Goal: Task Accomplishment & Management: Manage account settings

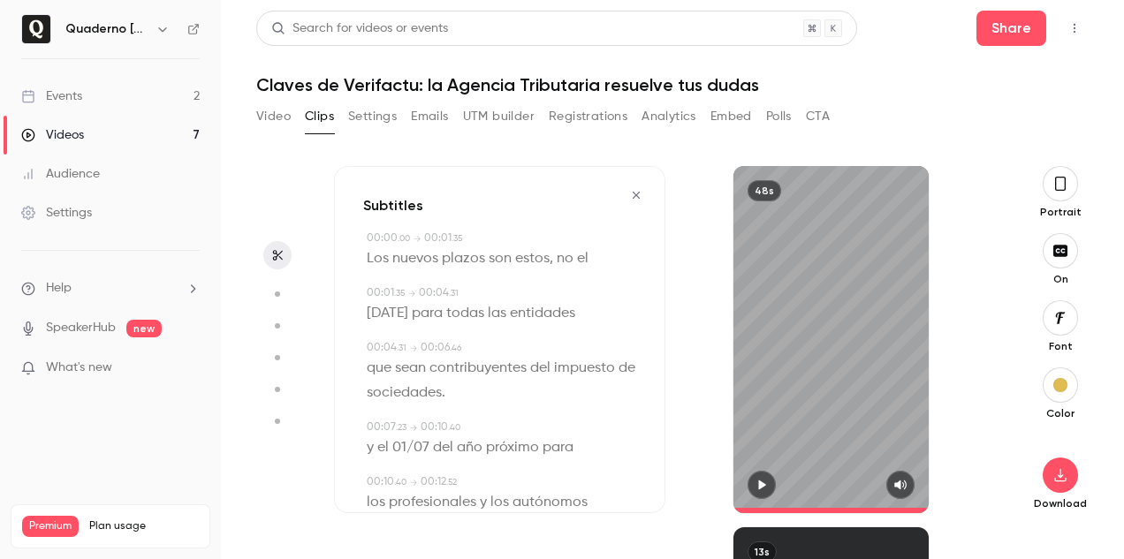
click at [102, 97] on link "Events 2" at bounding box center [110, 96] width 221 height 39
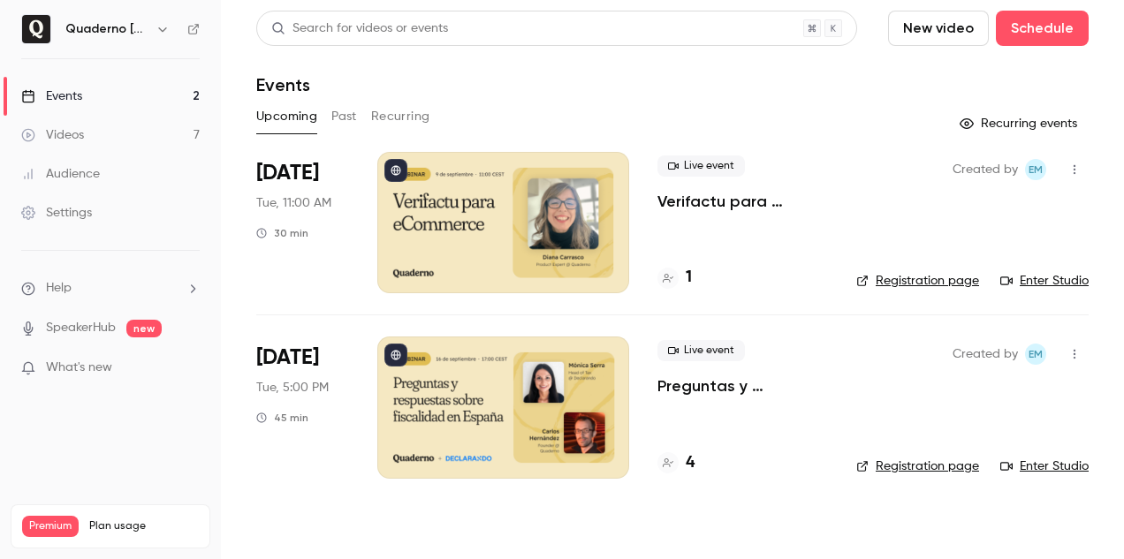
click at [340, 122] on button "Past" at bounding box center [344, 117] width 26 height 28
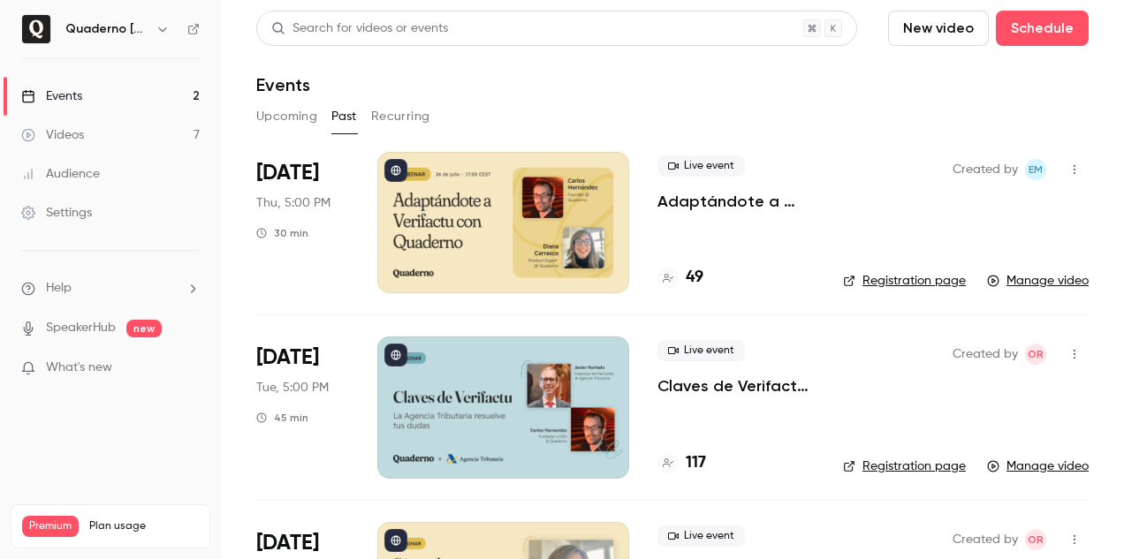
click at [121, 21] on h6 "Quaderno España" at bounding box center [106, 29] width 83 height 18
click at [155, 45] on nav "Quaderno España Events 2 Videos 7 Audience Settings Help SpeakerHub new What's …" at bounding box center [110, 279] width 221 height 559
click at [149, 34] on div "Quaderno España" at bounding box center [119, 29] width 108 height 21
click at [154, 22] on button "button" at bounding box center [162, 29] width 21 height 21
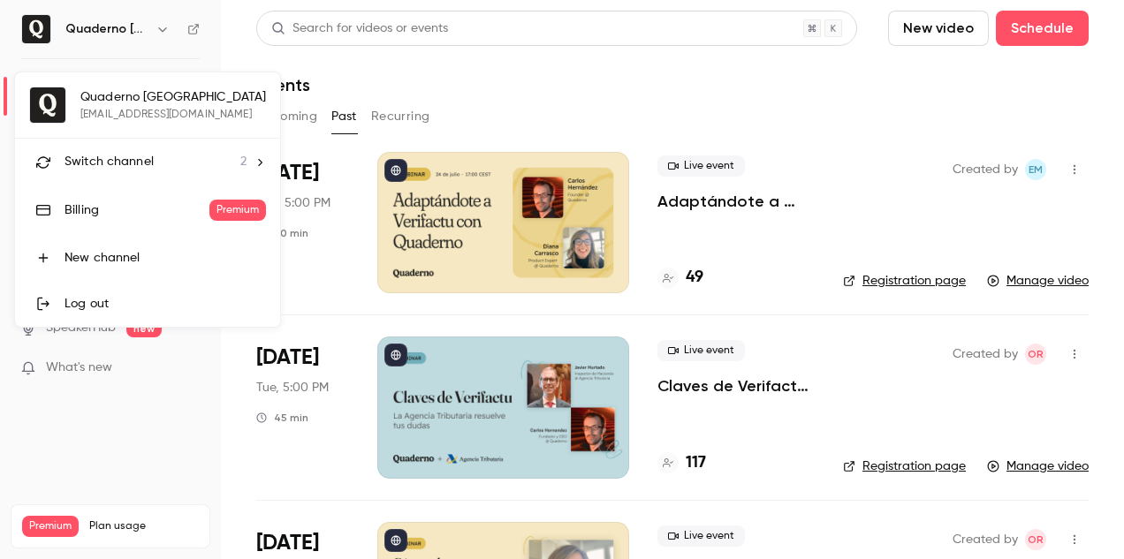
click at [231, 167] on div "Switch channel 2" at bounding box center [156, 162] width 182 height 19
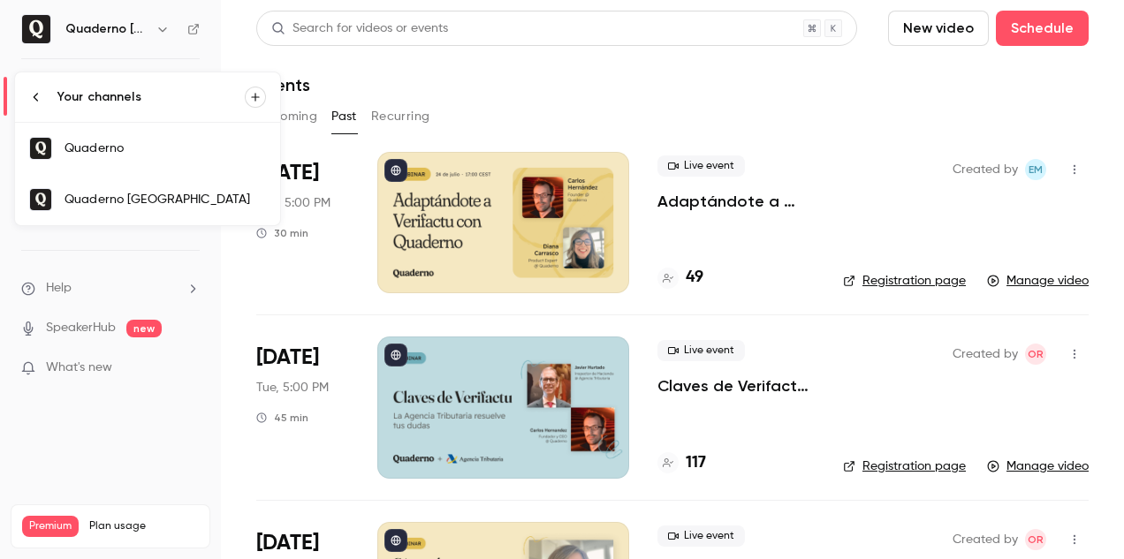
click at [199, 138] on link "Quaderno" at bounding box center [147, 148] width 265 height 51
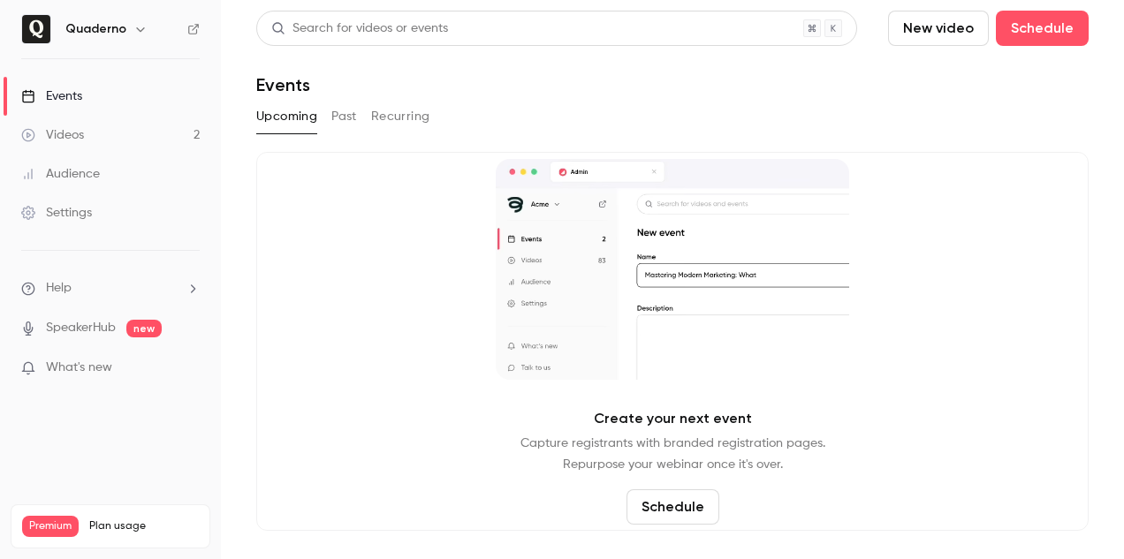
click at [97, 136] on link "Videos 2" at bounding box center [110, 135] width 221 height 39
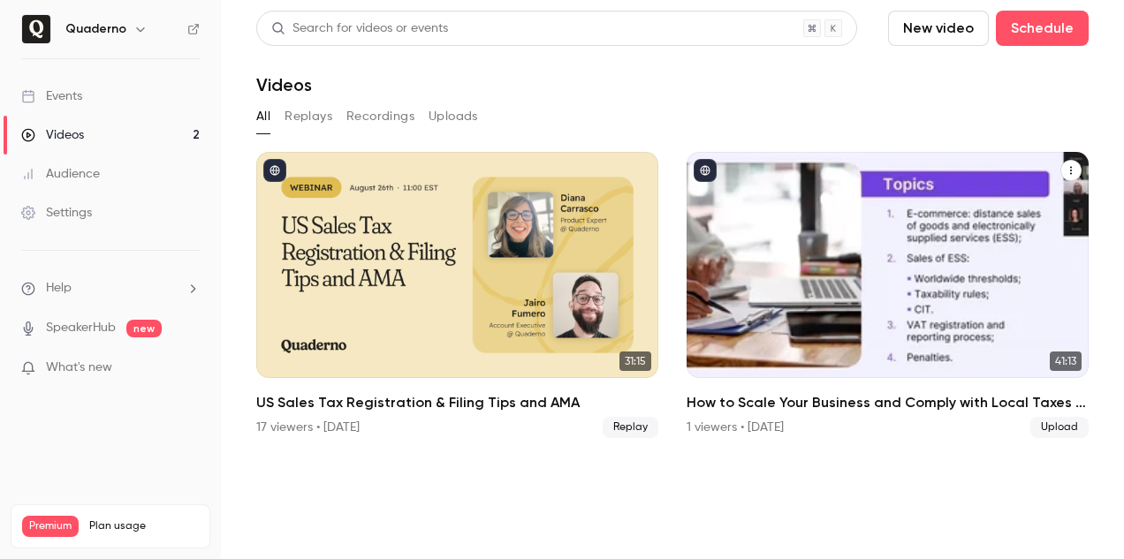
click at [810, 236] on div "How to Scale Your Business and Comply with Local Taxes - Webinar Quaderno x 1st…" at bounding box center [888, 265] width 402 height 226
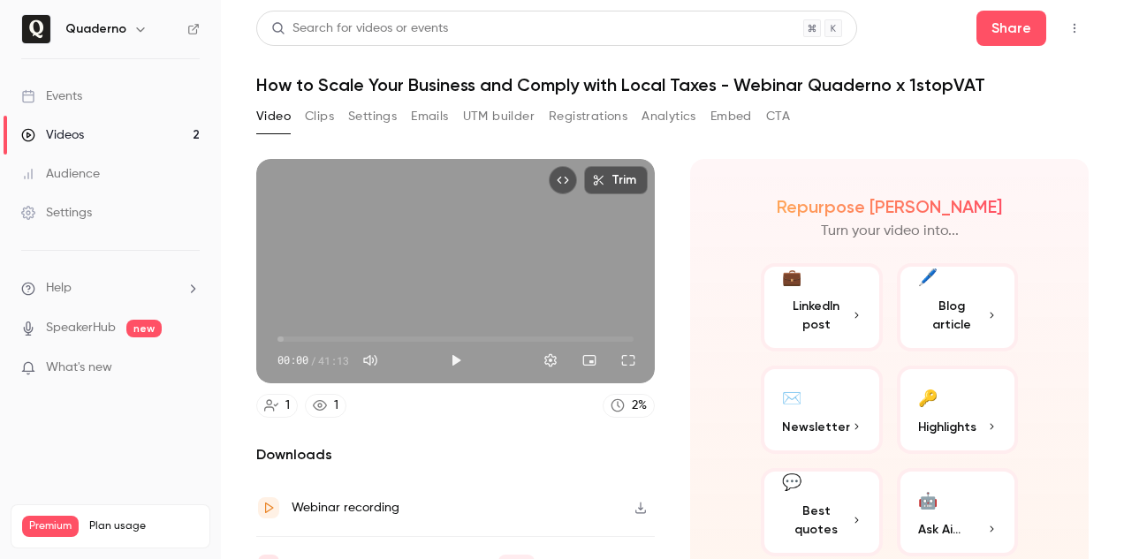
click at [375, 114] on button "Settings" at bounding box center [372, 117] width 49 height 28
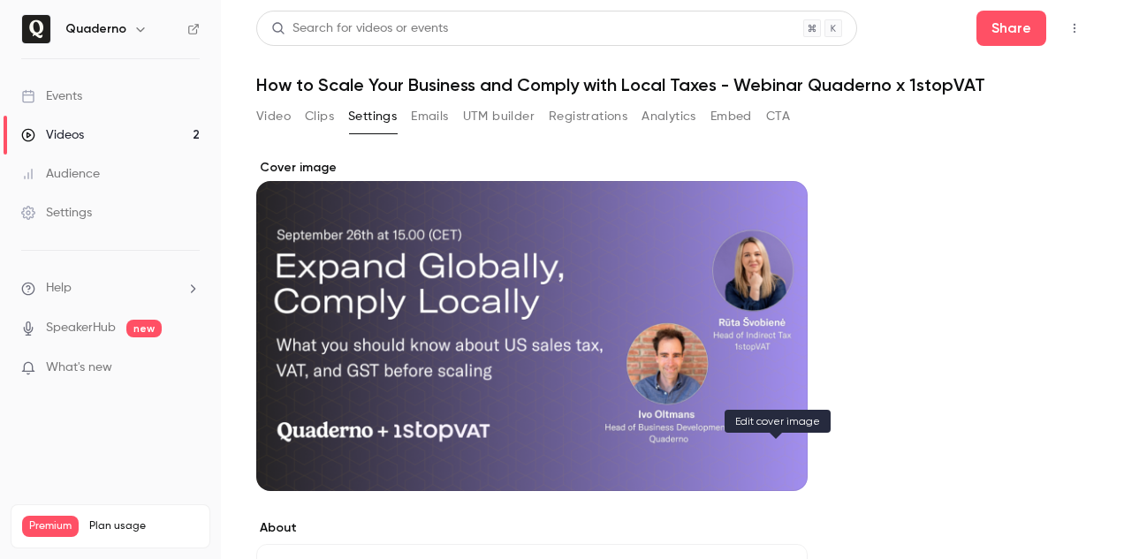
click at [781, 453] on icon "Cover image" at bounding box center [775, 460] width 19 height 14
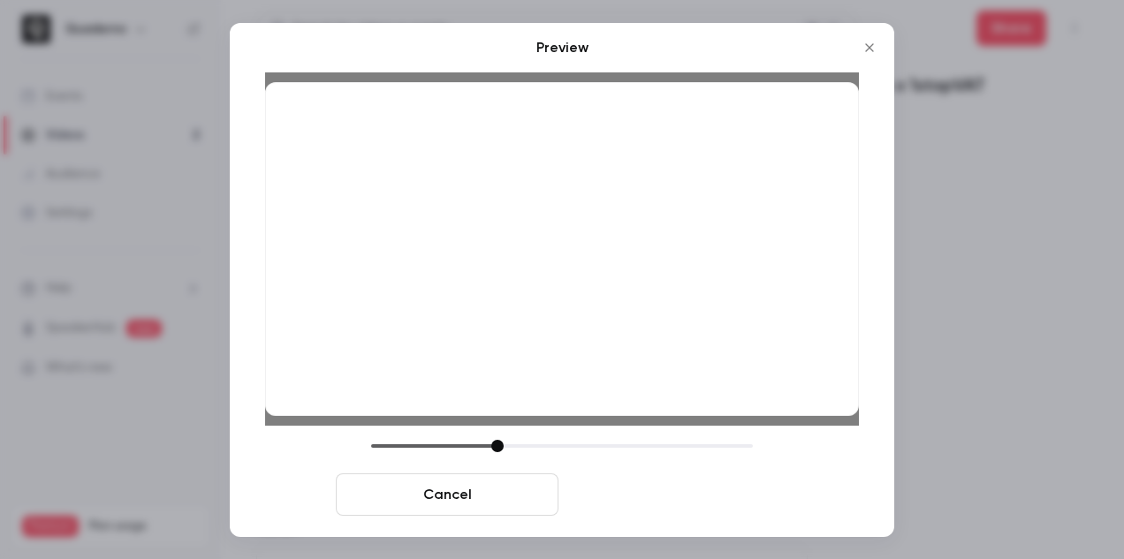
click at [661, 493] on button "Save cover" at bounding box center [677, 495] width 223 height 42
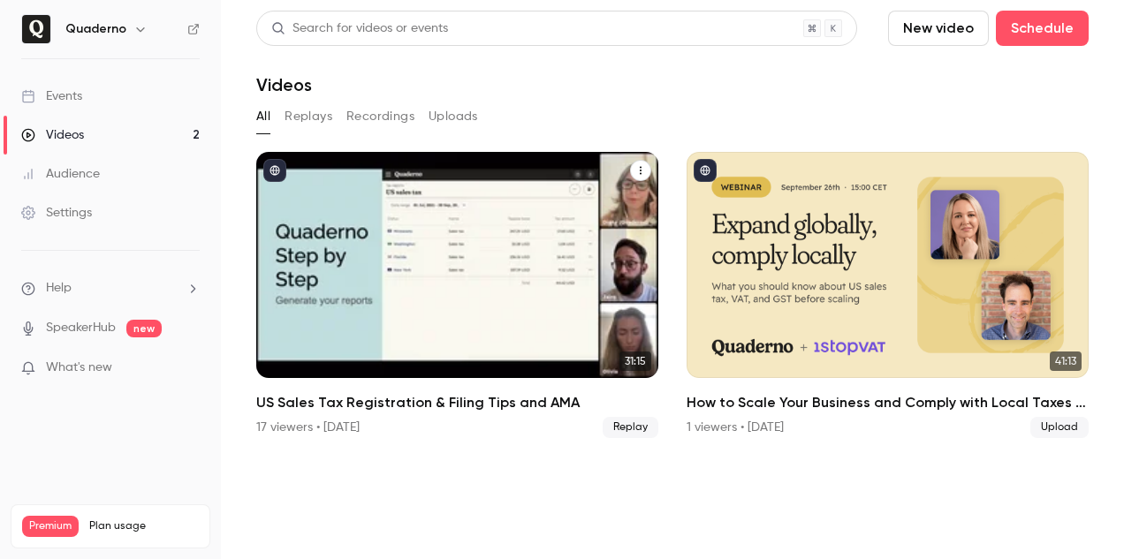
click at [485, 197] on div "US Sales Tax Registration & Filing Tips and AMA" at bounding box center [457, 265] width 402 height 226
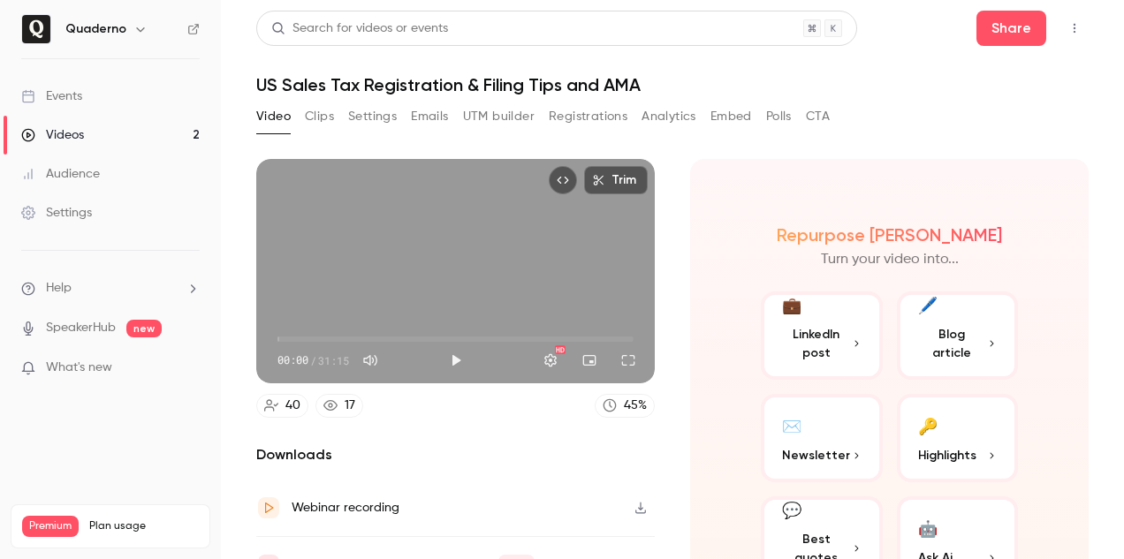
click at [365, 118] on button "Settings" at bounding box center [372, 117] width 49 height 28
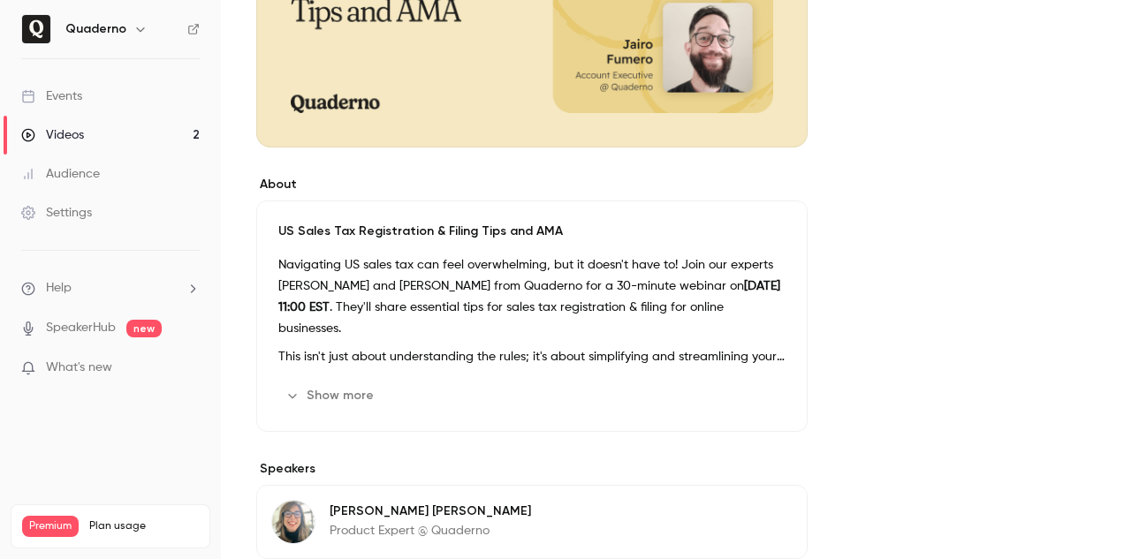
scroll to position [349, 0]
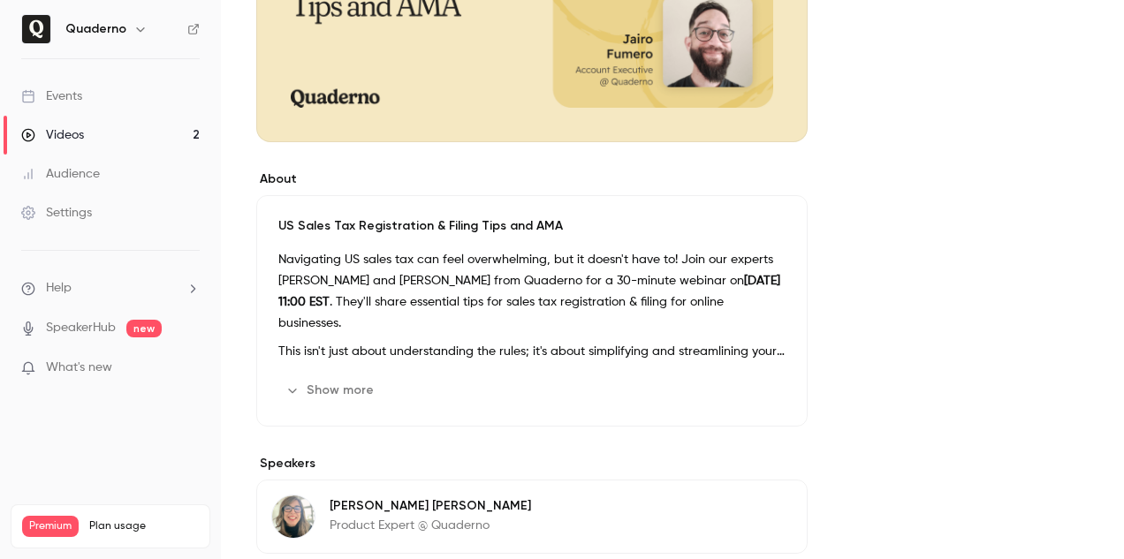
click at [367, 390] on button "Show more" at bounding box center [331, 391] width 106 height 28
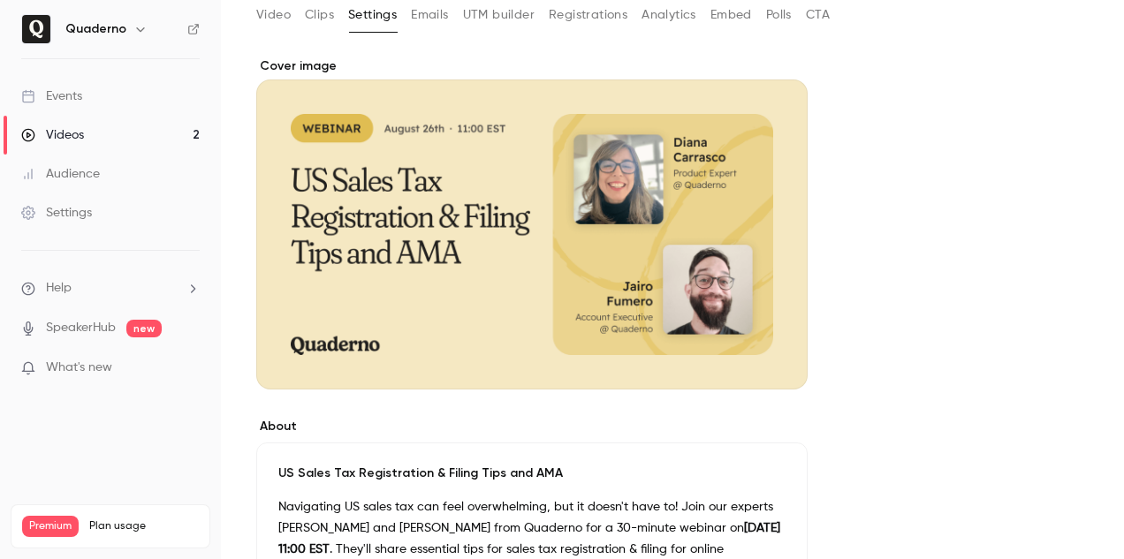
scroll to position [0, 0]
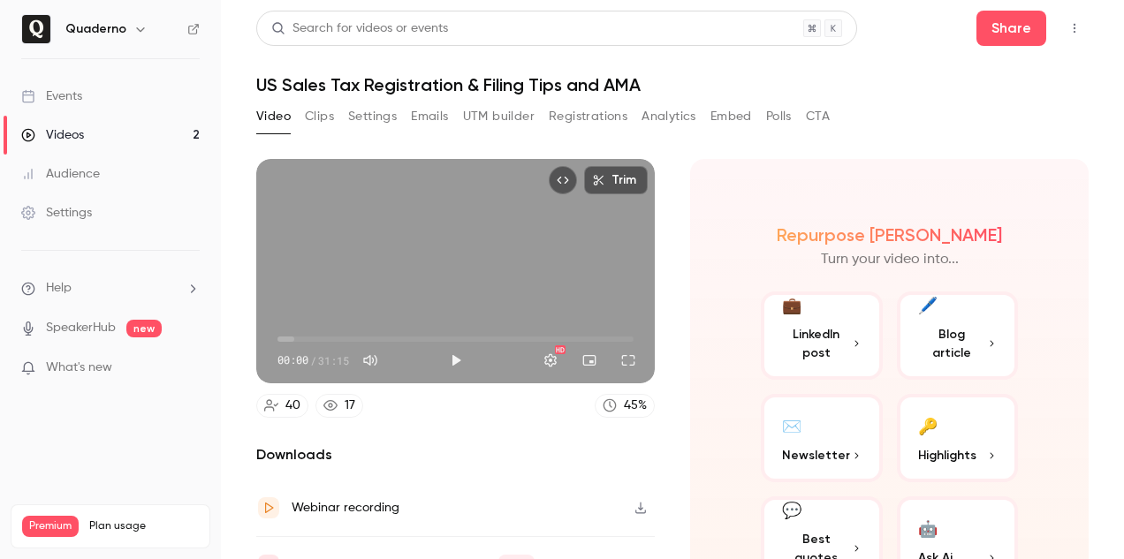
click at [350, 127] on button "Settings" at bounding box center [372, 117] width 49 height 28
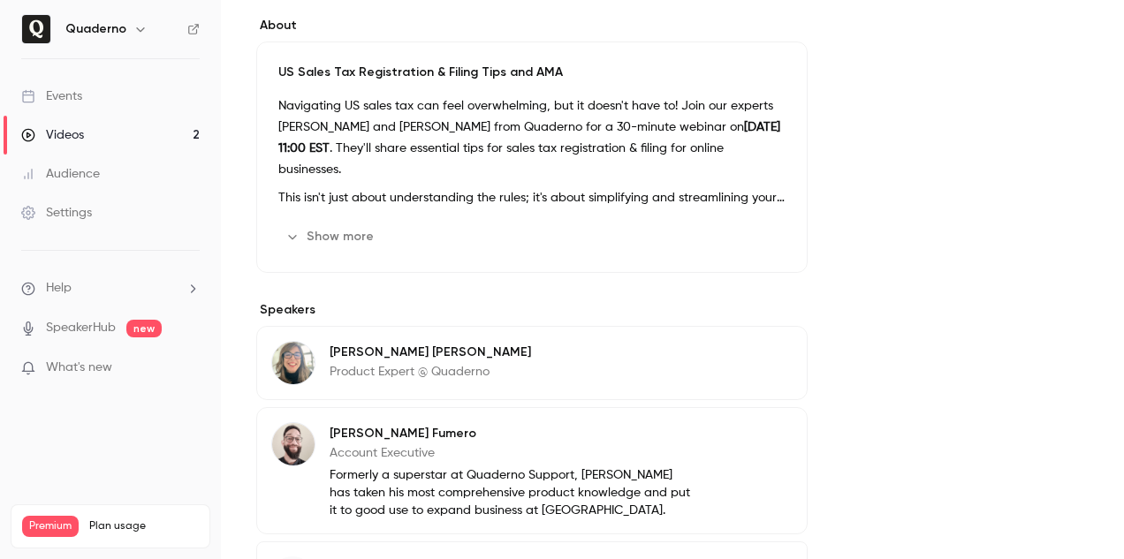
scroll to position [529, 0]
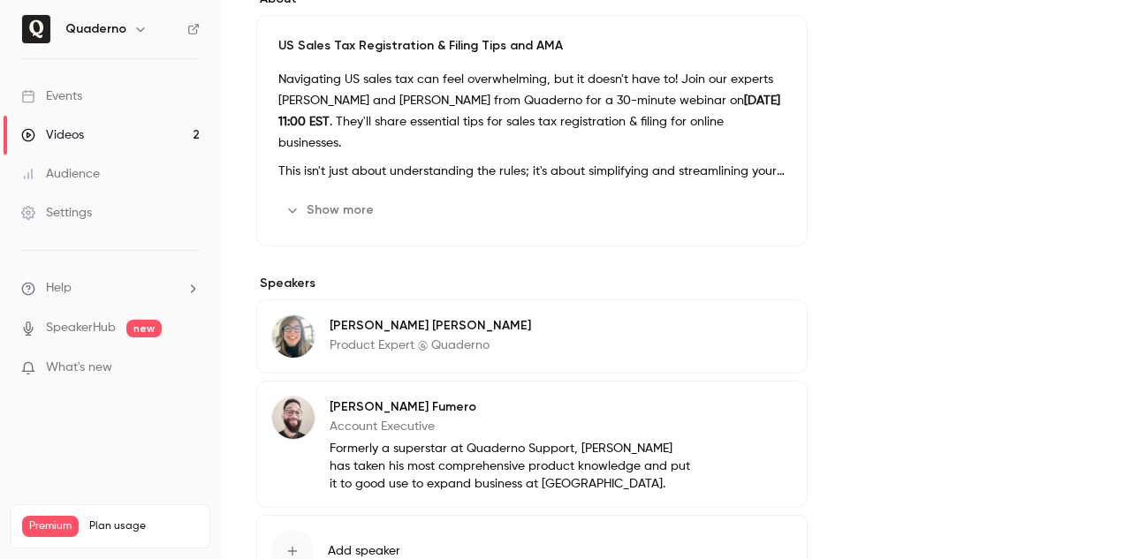
click at [355, 213] on button "Show more" at bounding box center [331, 210] width 106 height 28
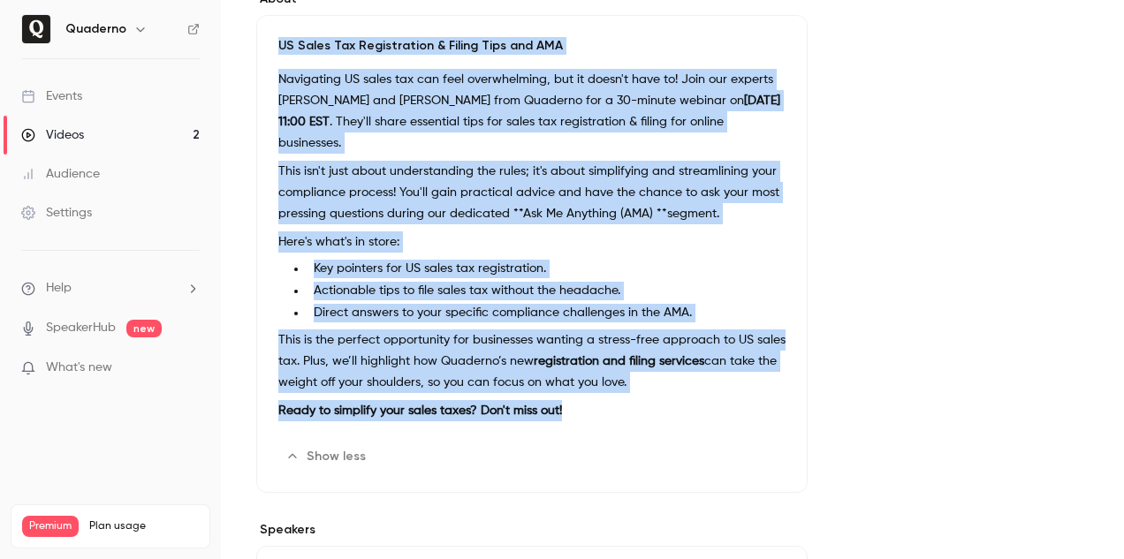
drag, startPoint x: 596, startPoint y: 399, endPoint x: 248, endPoint y: 34, distance: 503.9
click at [248, 34] on main "Search for videos or events Share US Sales Tax Registration & Filing Tips and A…" at bounding box center [672, 279] width 903 height 559
copy div "US Sales Tax Registration & Filing Tips and AMA Navigating US sales tax can fee…"
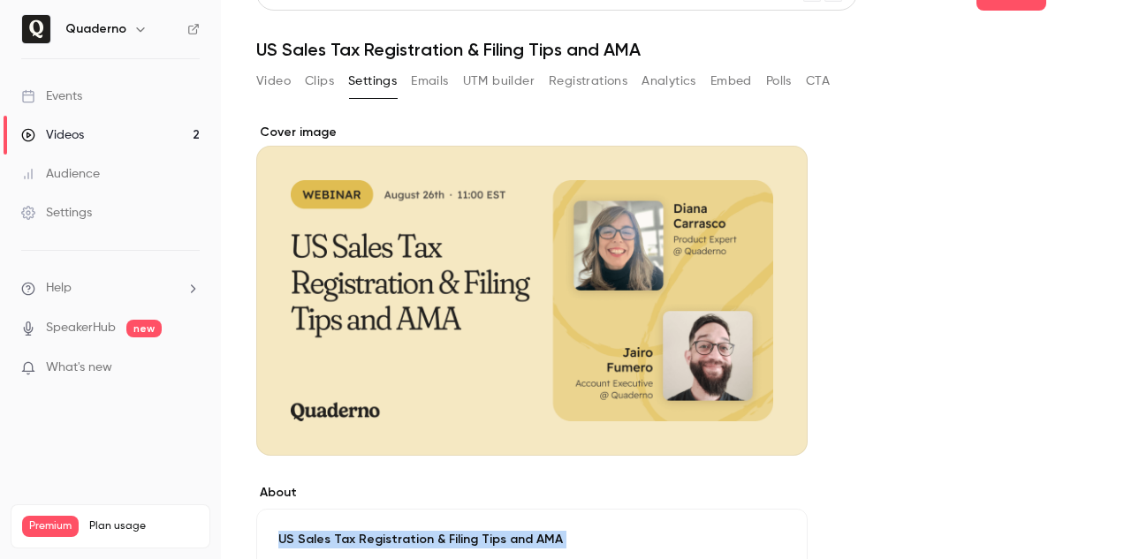
scroll to position [22, 0]
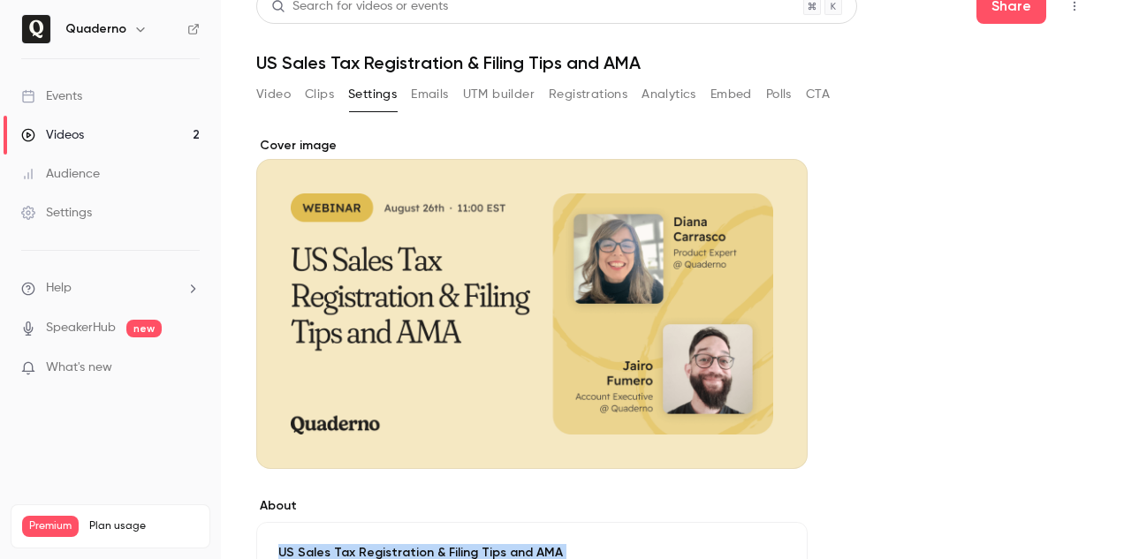
click at [79, 133] on div "Videos" at bounding box center [52, 135] width 63 height 18
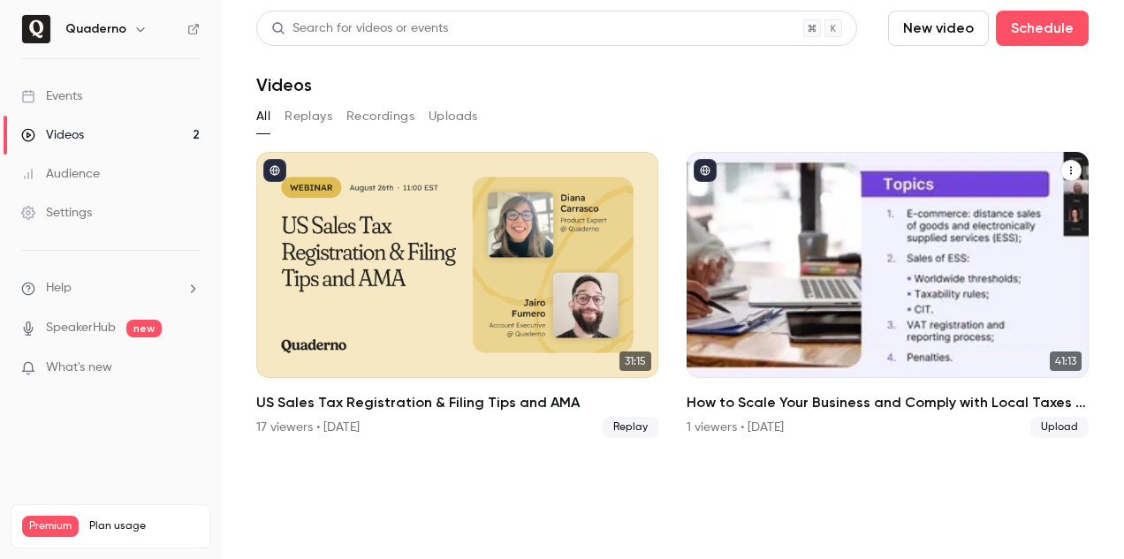
click at [783, 248] on div "How to Scale Your Business and Comply with Local Taxes - Webinar Quaderno x 1st…" at bounding box center [888, 265] width 402 height 226
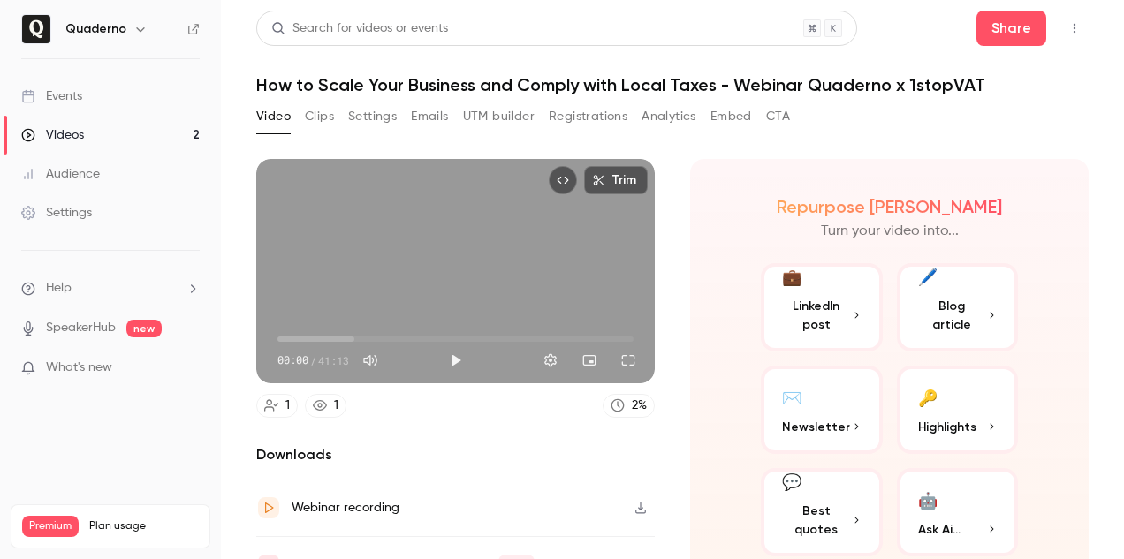
scroll to position [34, 0]
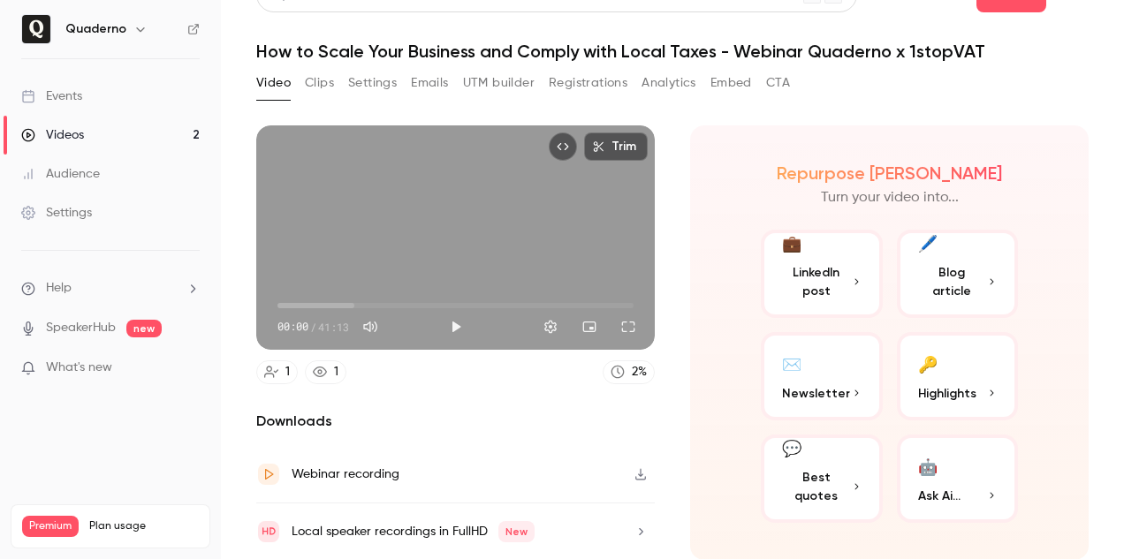
click at [111, 129] on link "Videos 2" at bounding box center [110, 135] width 221 height 39
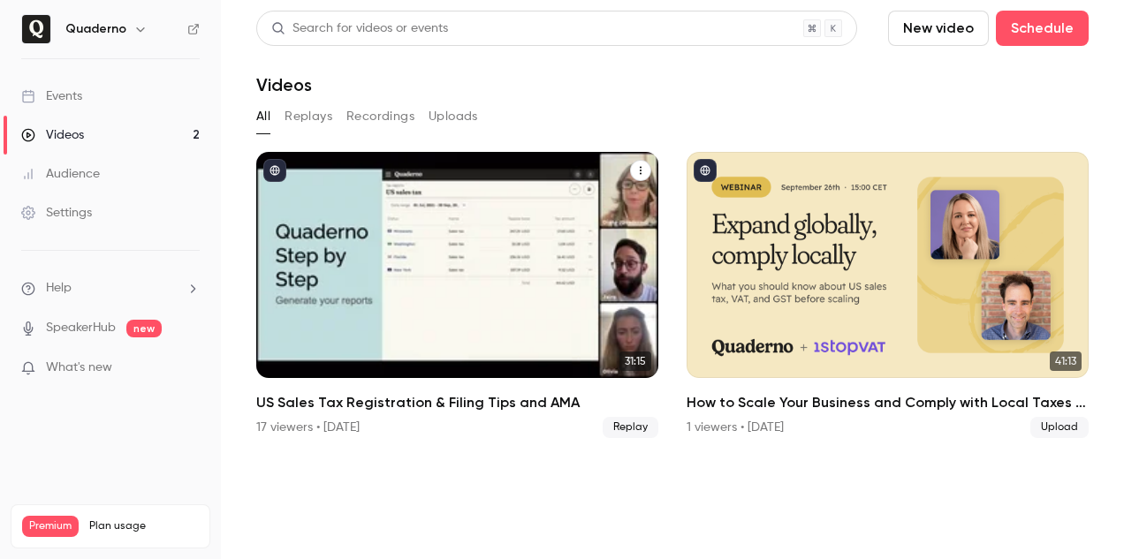
click at [294, 193] on div "US Sales Tax Registration & Filing Tips and AMA" at bounding box center [457, 265] width 402 height 226
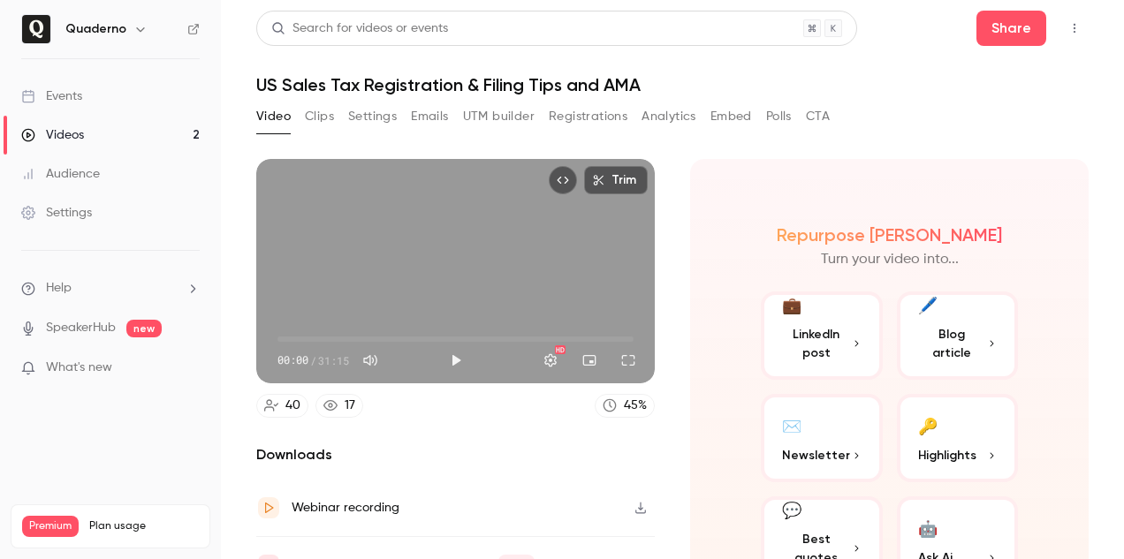
scroll to position [91, 0]
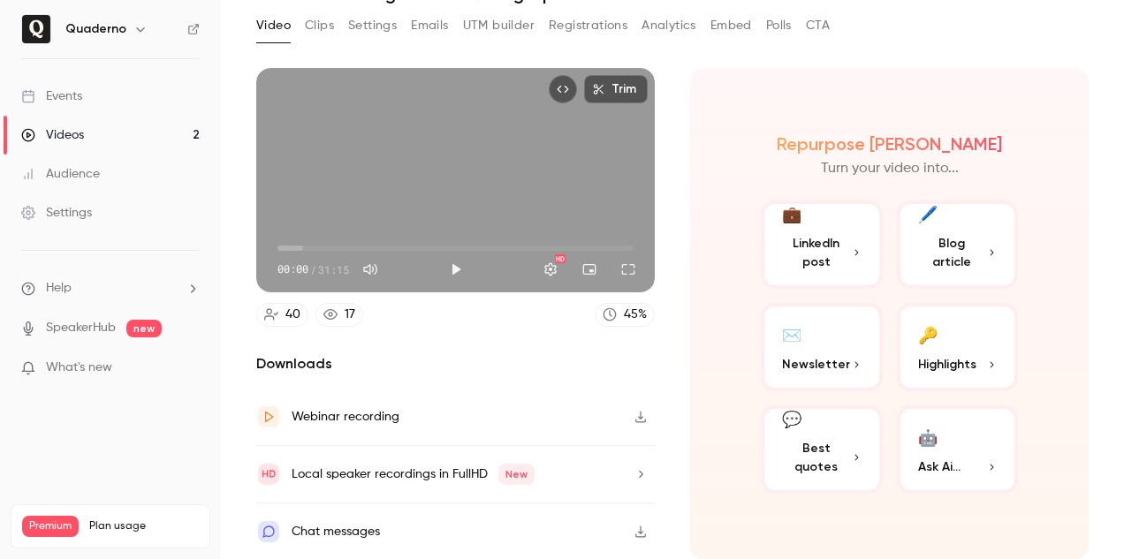
click at [387, 23] on button "Settings" at bounding box center [372, 25] width 49 height 28
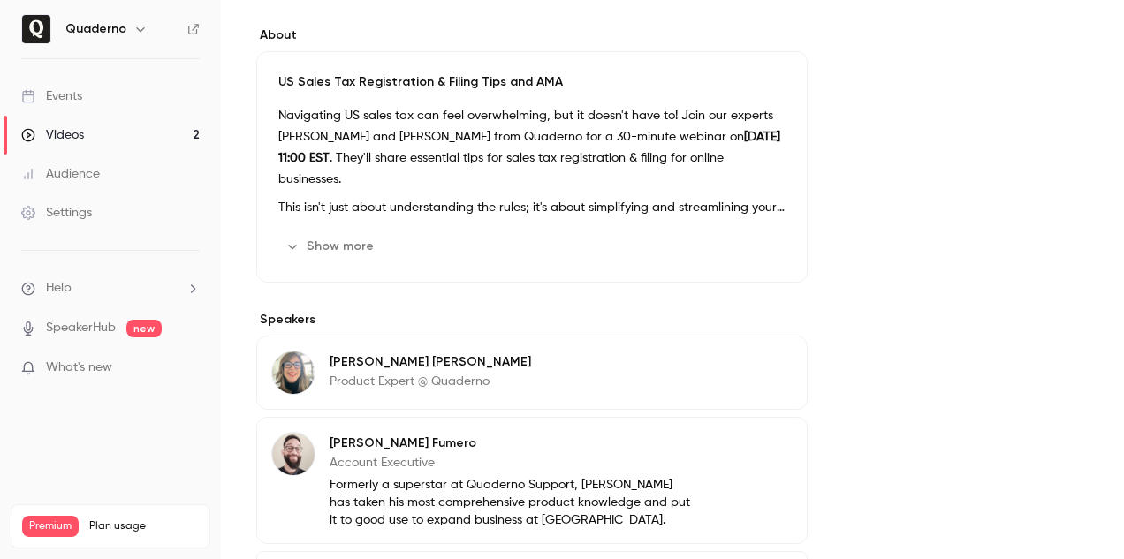
scroll to position [516, 0]
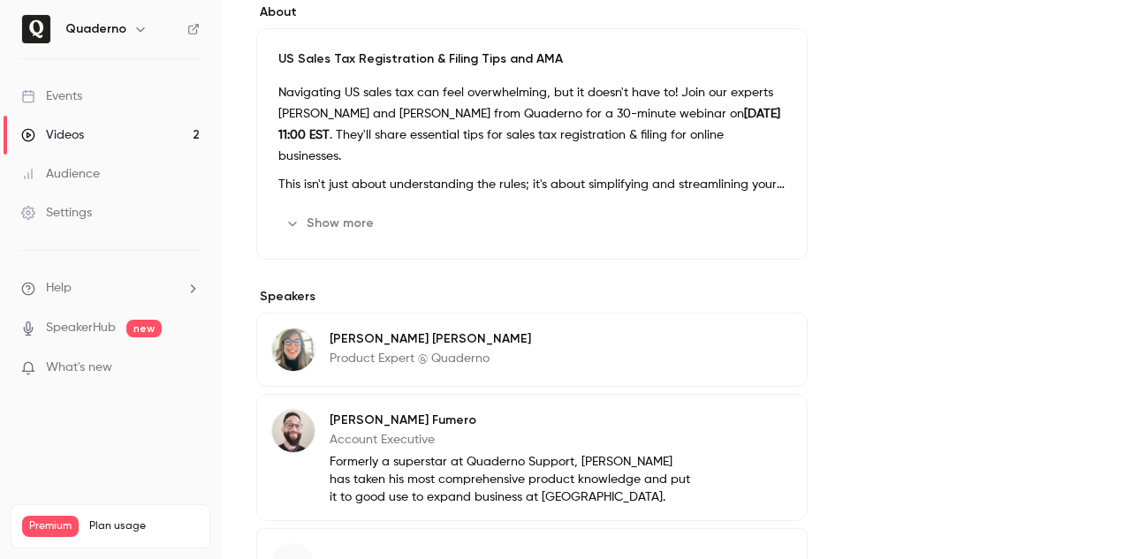
click at [355, 217] on button "Show more" at bounding box center [331, 223] width 106 height 28
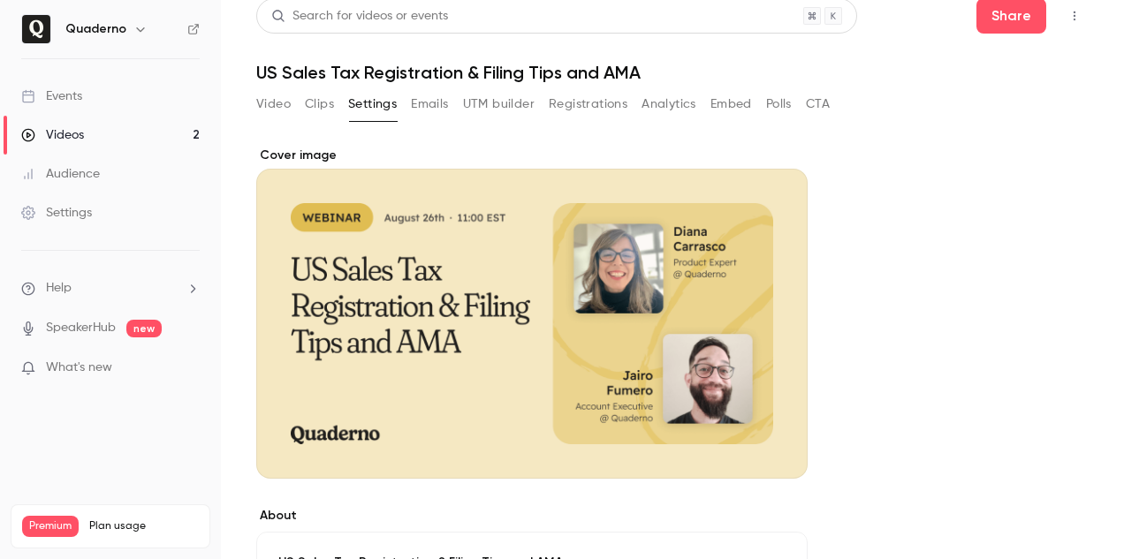
scroll to position [0, 0]
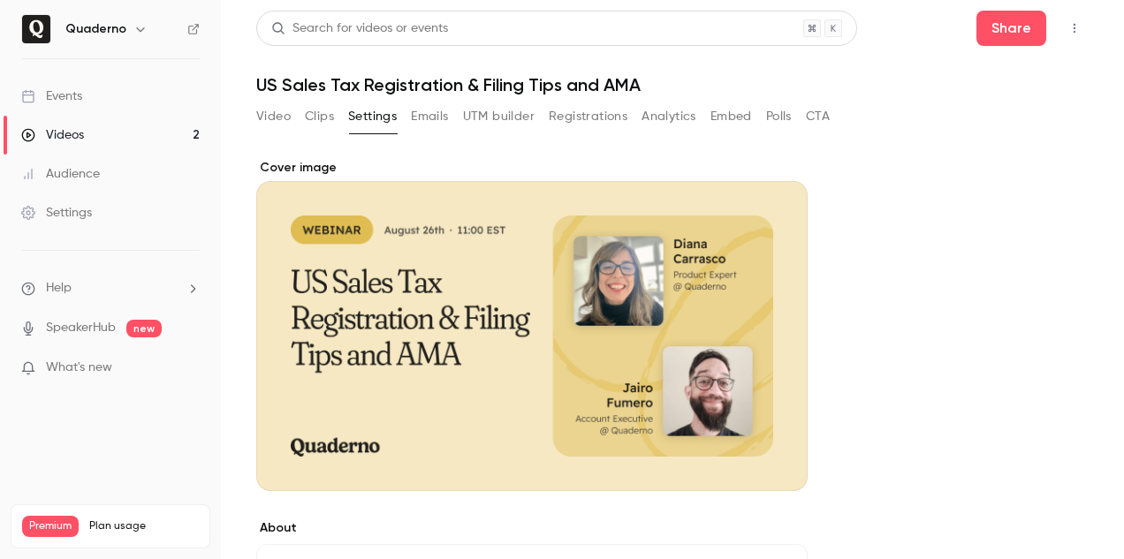
click at [87, 126] on link "Videos 2" at bounding box center [110, 135] width 221 height 39
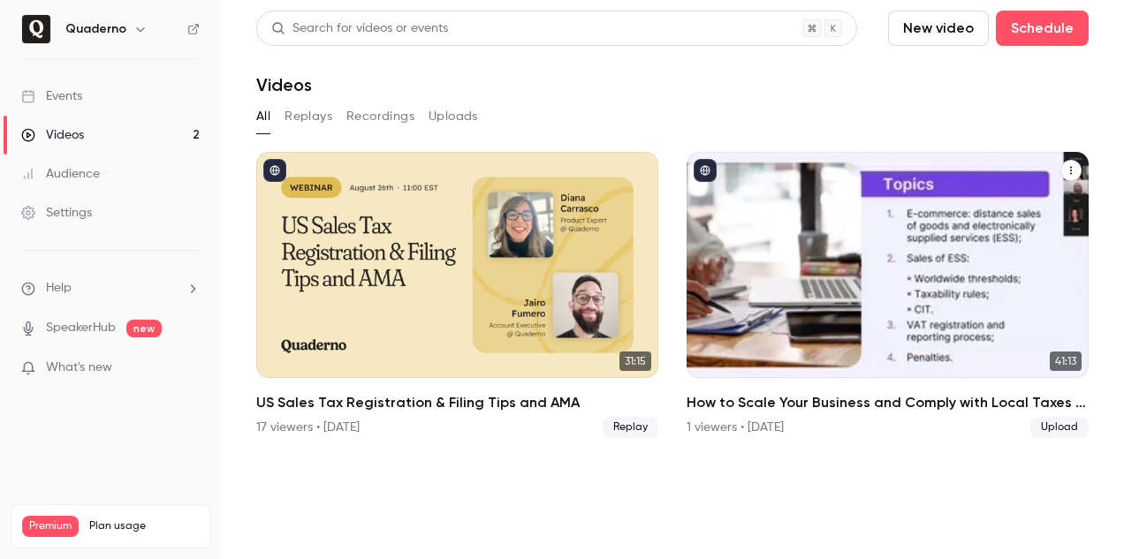
click at [811, 251] on div "How to Scale Your Business and Comply with Local Taxes - Webinar Quaderno x 1st…" at bounding box center [888, 265] width 402 height 226
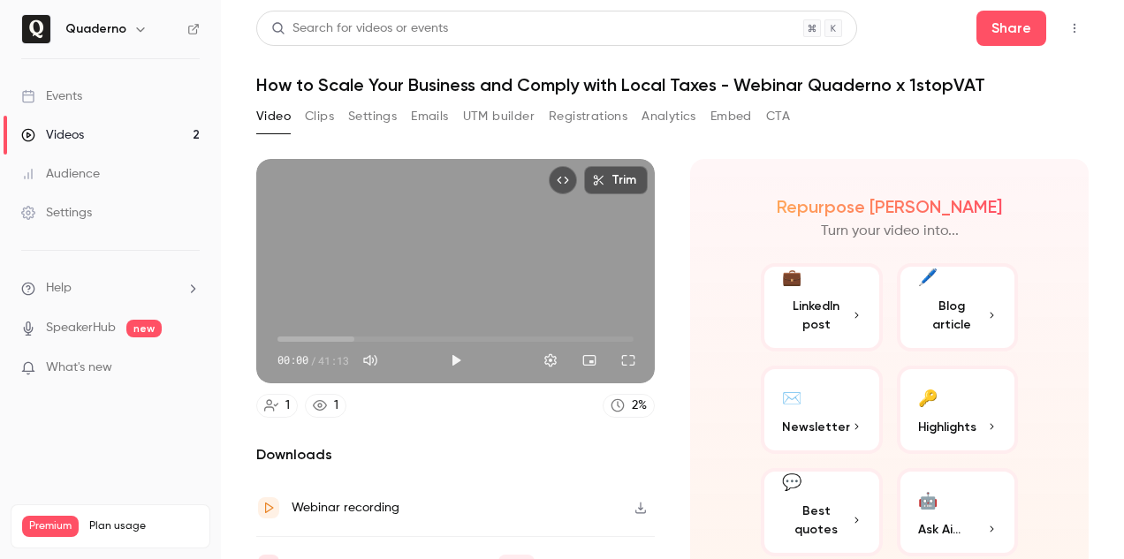
scroll to position [34, 0]
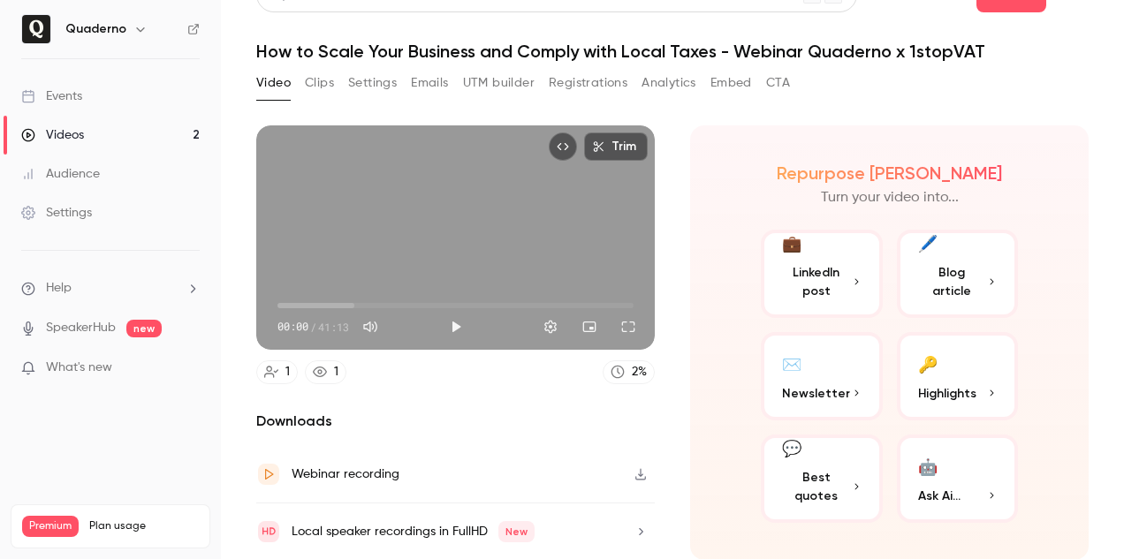
click at [374, 86] on button "Settings" at bounding box center [372, 83] width 49 height 28
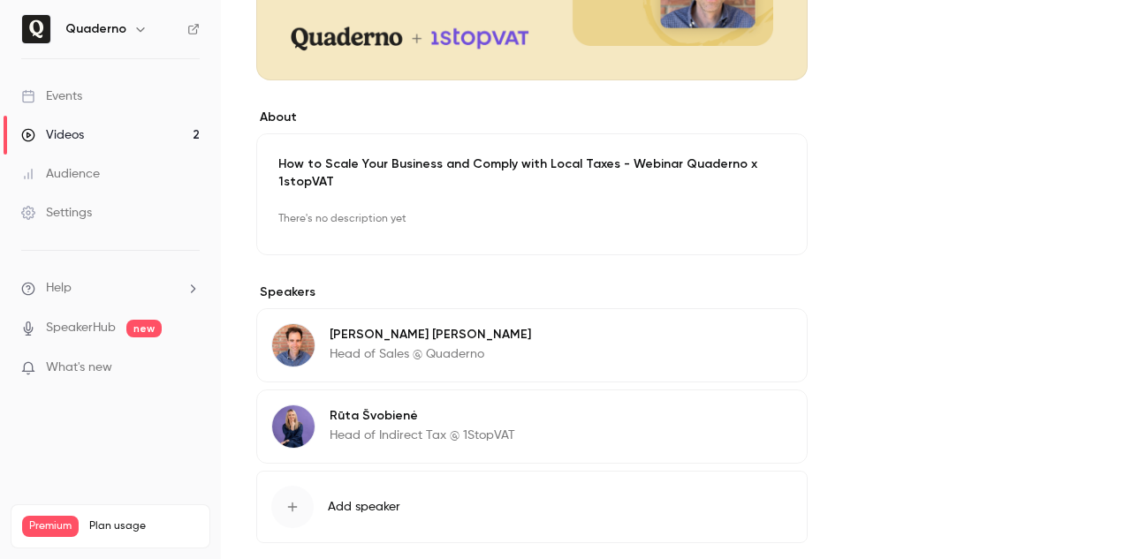
scroll to position [442, 0]
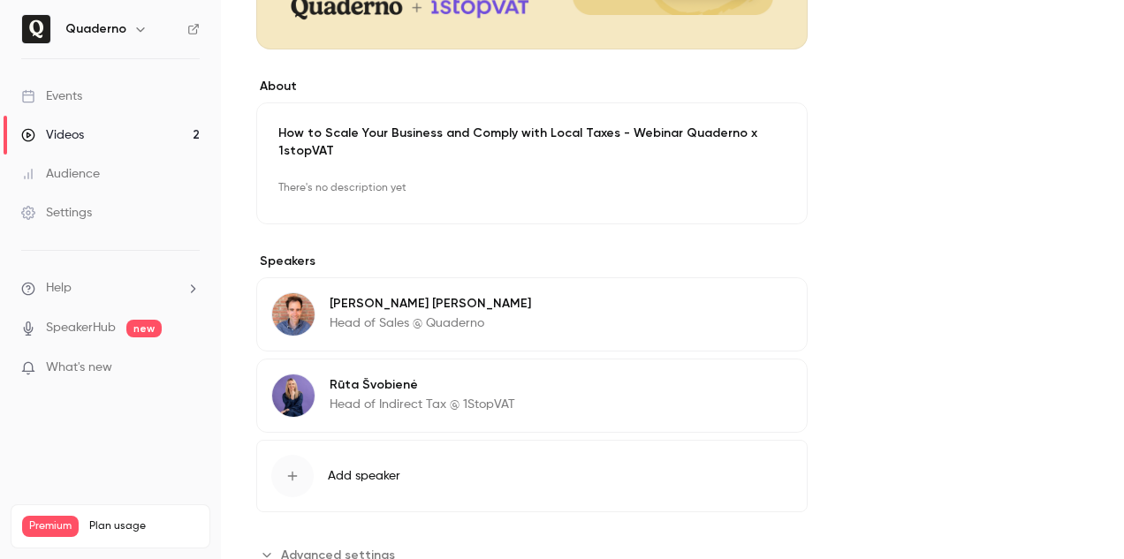
click at [368, 149] on p "How to Scale Your Business and Comply with Local Taxes - Webinar Quaderno x 1st…" at bounding box center [531, 142] width 507 height 35
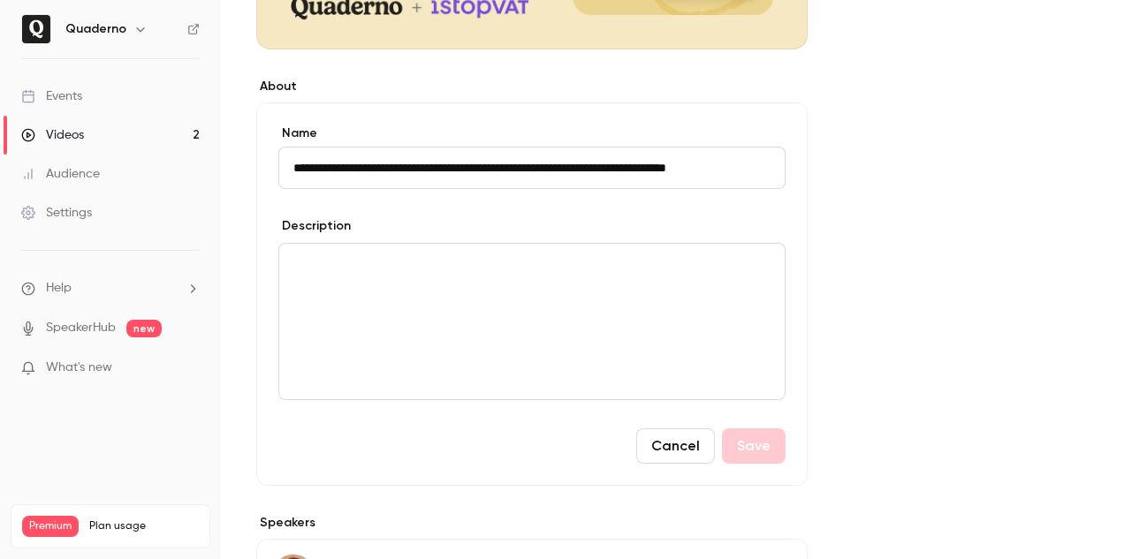
scroll to position [0, 30]
click at [340, 306] on div "editor" at bounding box center [532, 322] width 506 height 156
paste div "editor"
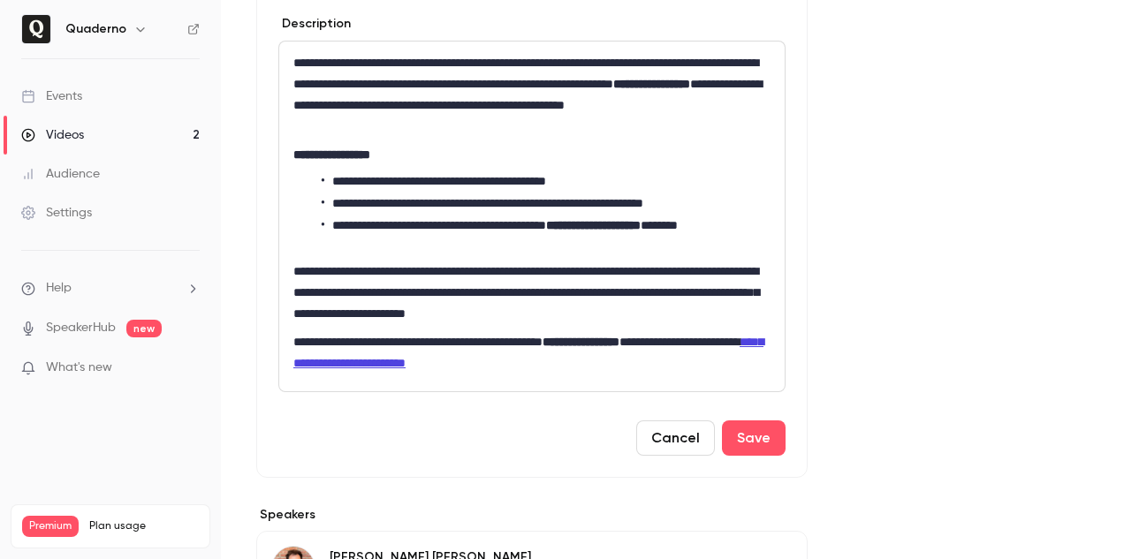
scroll to position [645, 0]
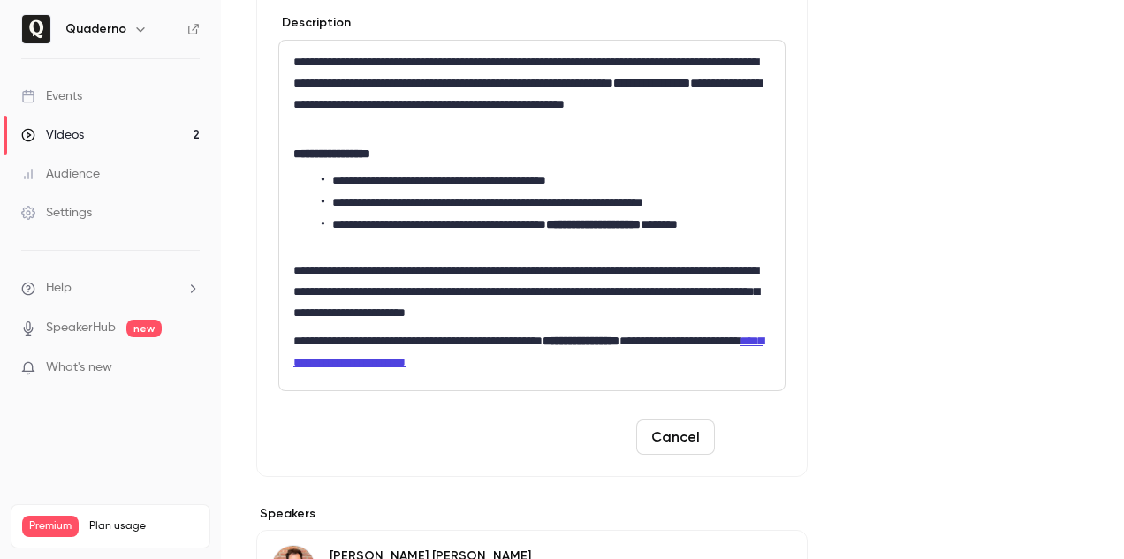
click at [758, 449] on button "Save" at bounding box center [754, 437] width 64 height 35
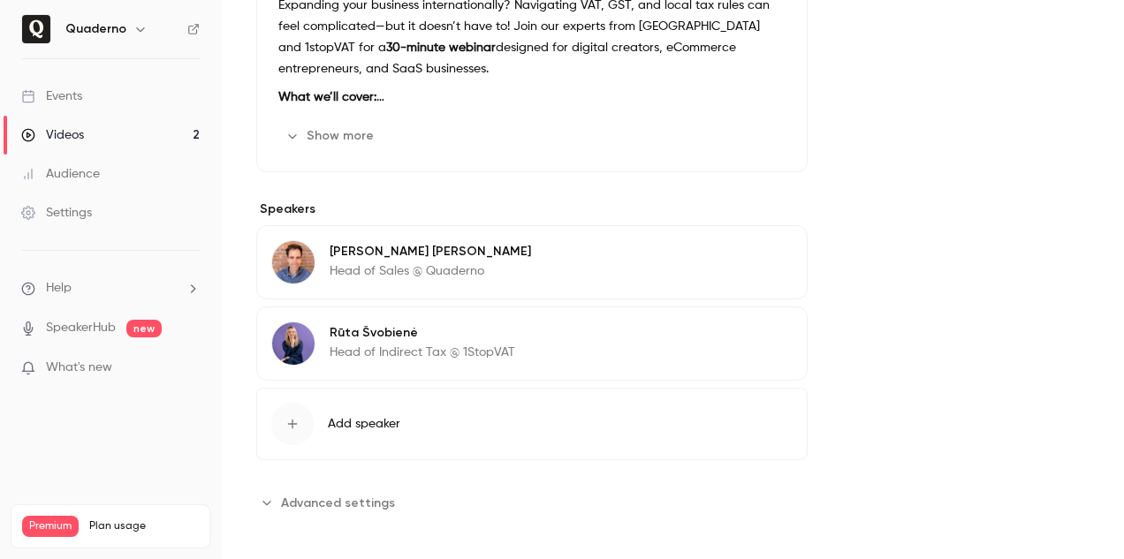
scroll to position [579, 0]
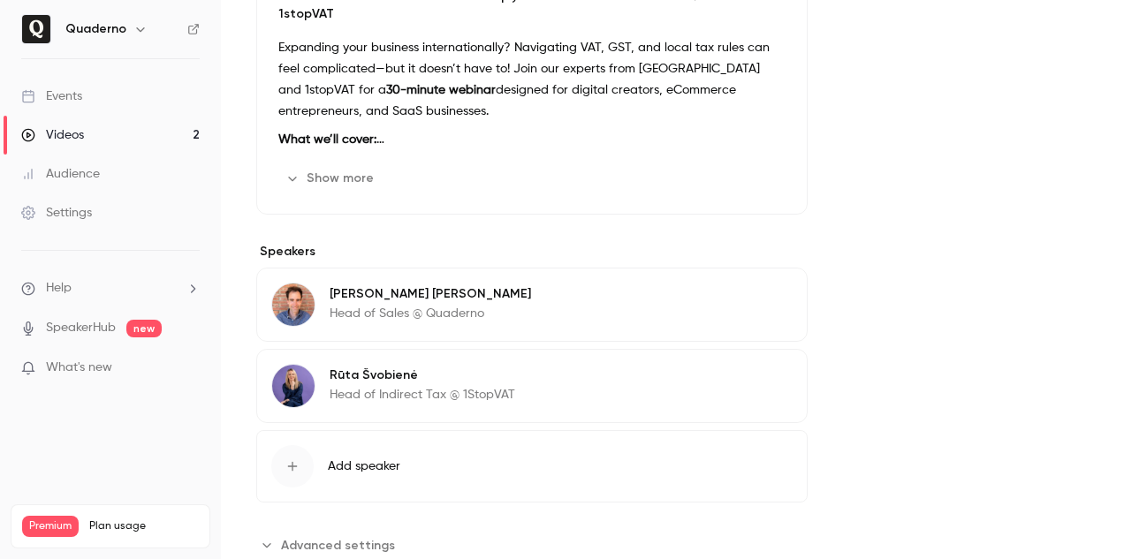
click at [359, 176] on button "Show more" at bounding box center [331, 178] width 106 height 28
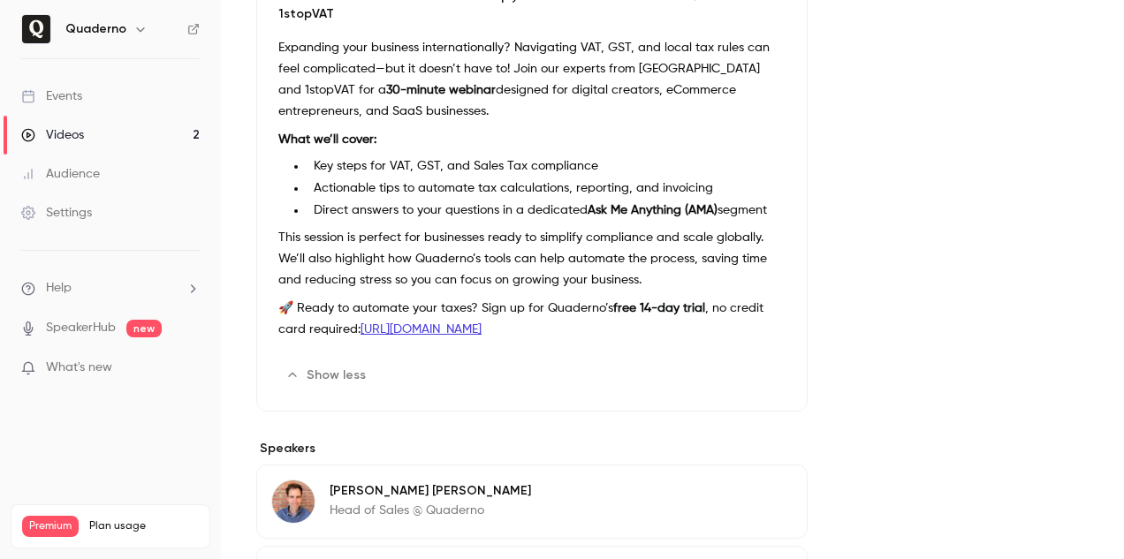
click at [466, 327] on link "https://quadernoapp.com/signup" at bounding box center [421, 329] width 121 height 12
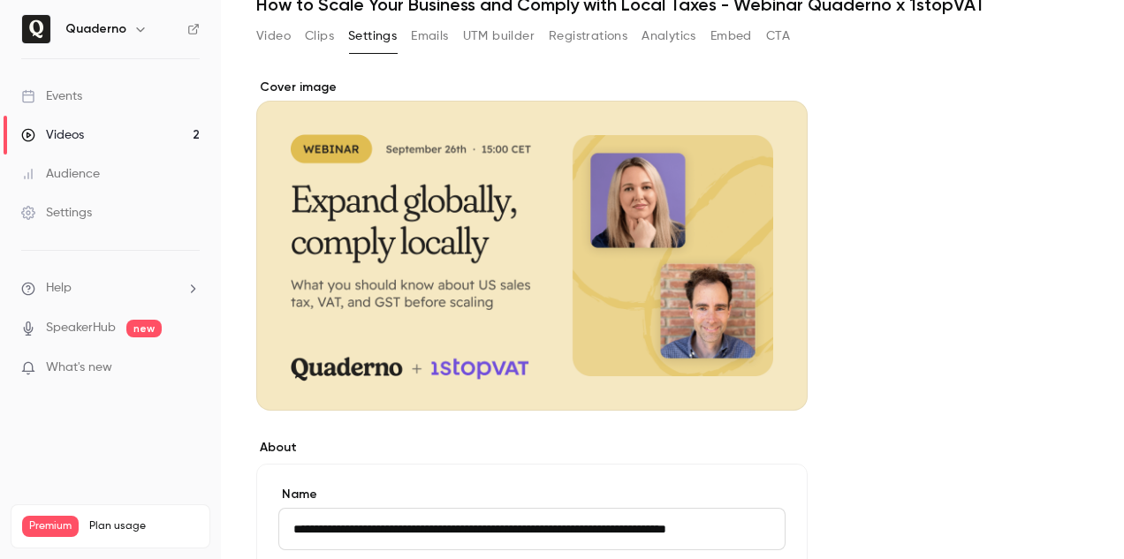
scroll to position [0, 0]
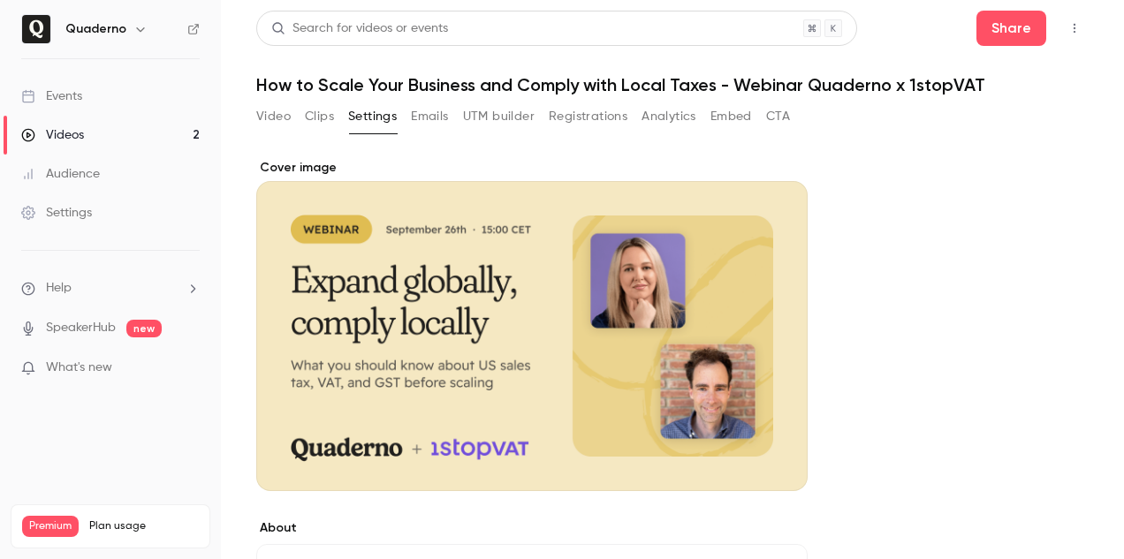
click at [279, 118] on button "Video" at bounding box center [273, 117] width 34 height 28
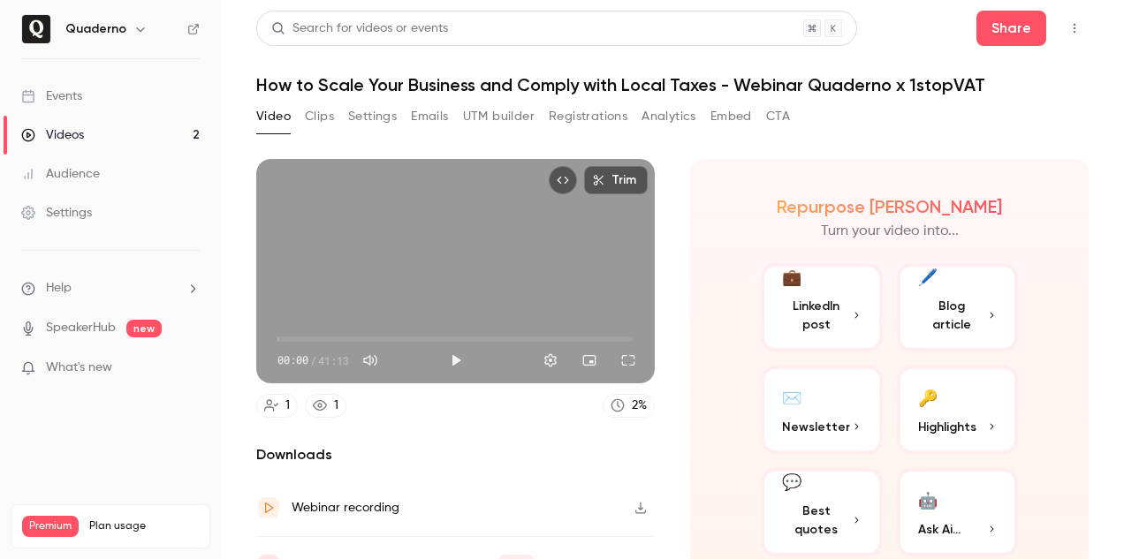
click at [394, 117] on button "Settings" at bounding box center [372, 117] width 49 height 28
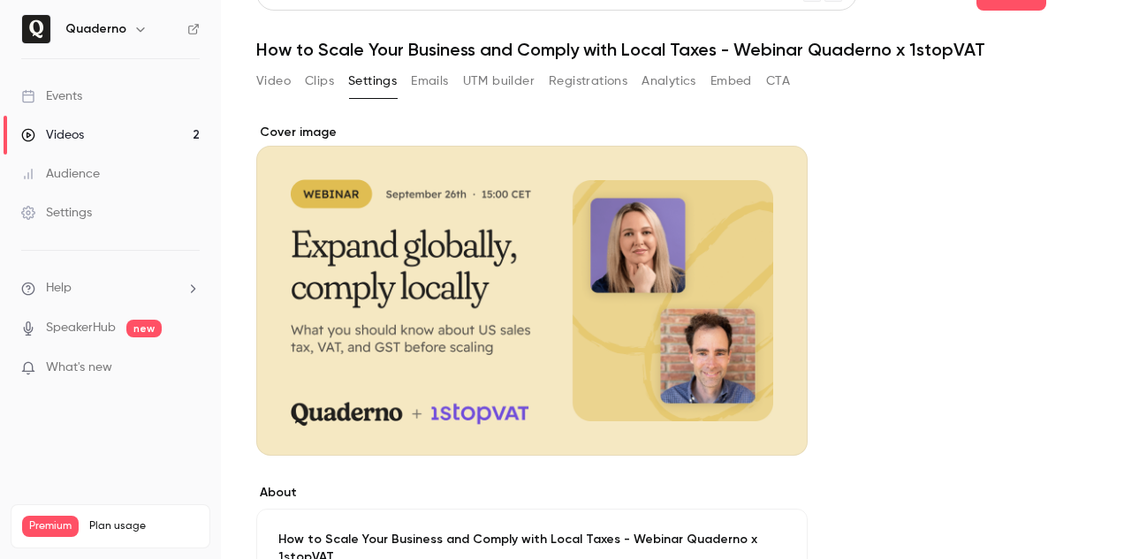
scroll to position [37, 0]
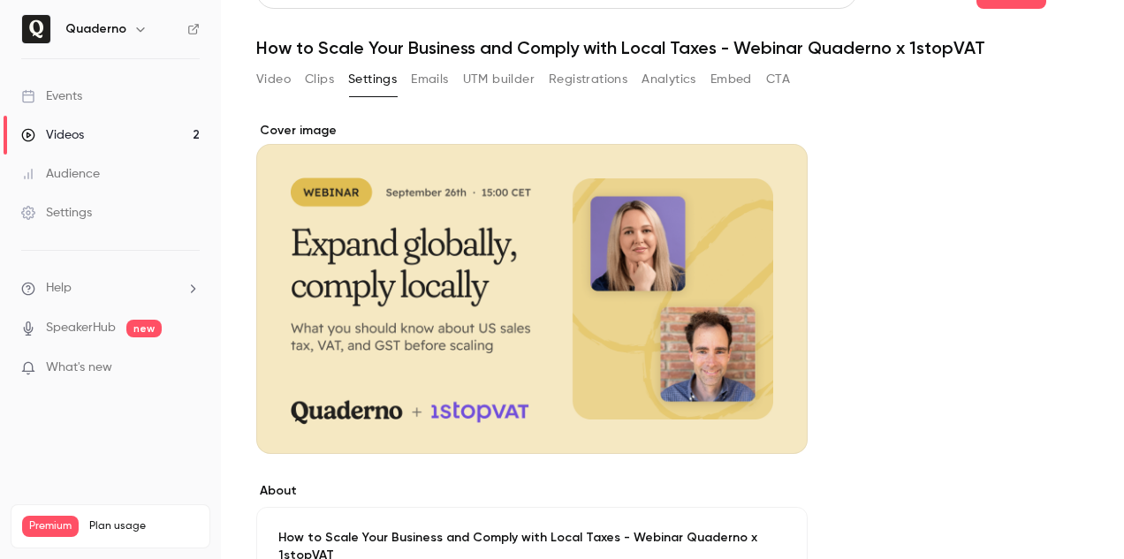
click at [369, 259] on div "Cover image" at bounding box center [532, 288] width 552 height 332
click at [0, 0] on input "Cover image" at bounding box center [0, 0] width 0 height 0
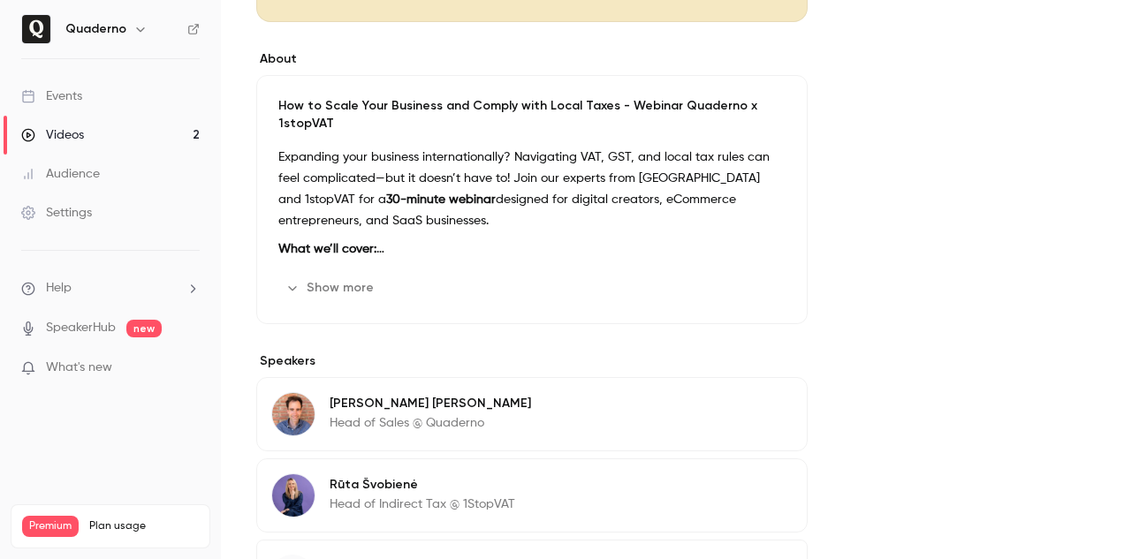
scroll to position [474, 0]
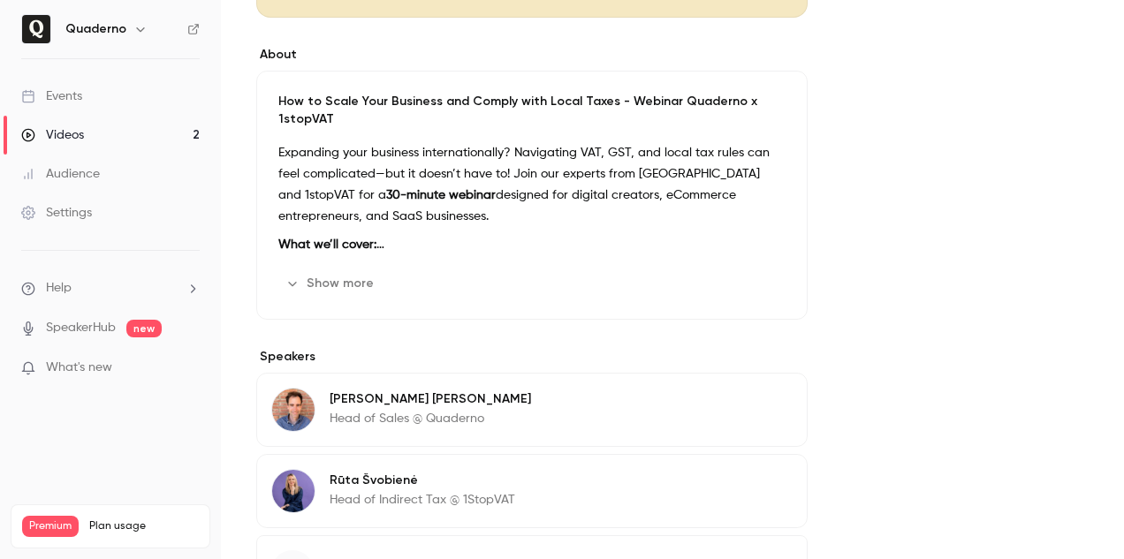
click at [346, 277] on button "Show more" at bounding box center [331, 284] width 106 height 28
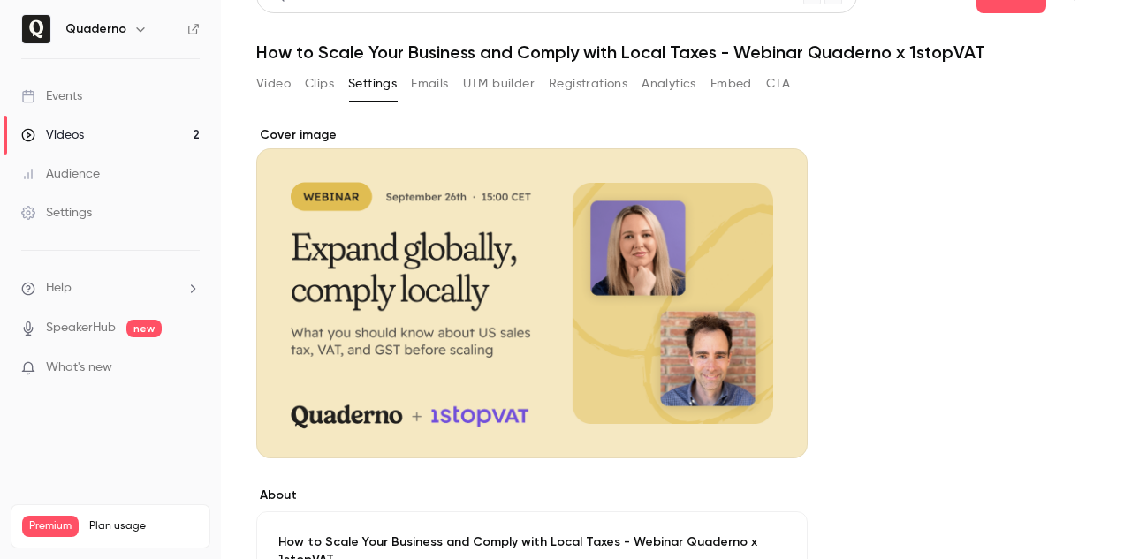
scroll to position [0, 0]
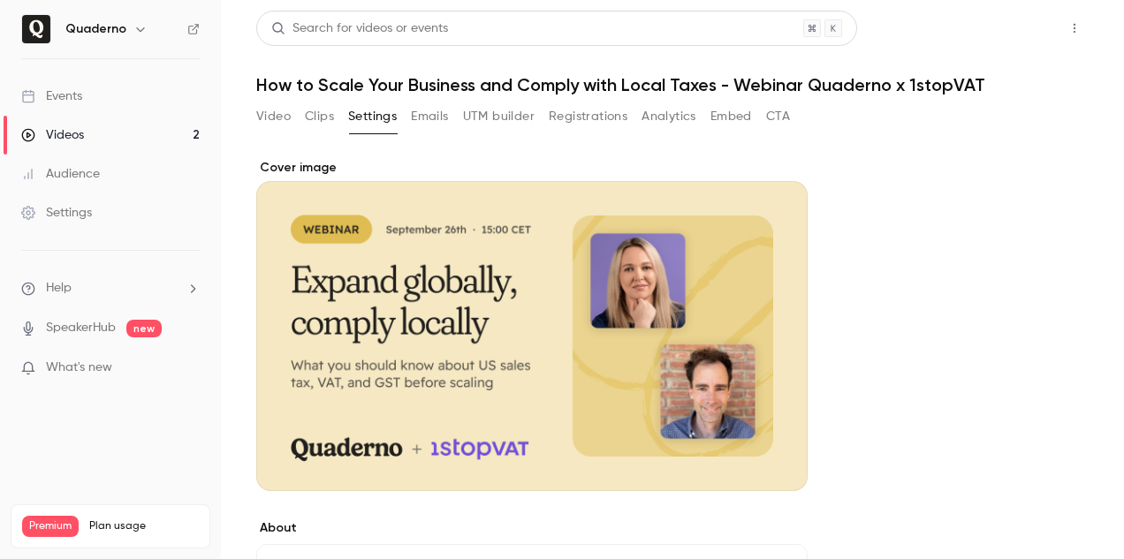
click at [989, 33] on button "Share" at bounding box center [1012, 28] width 70 height 35
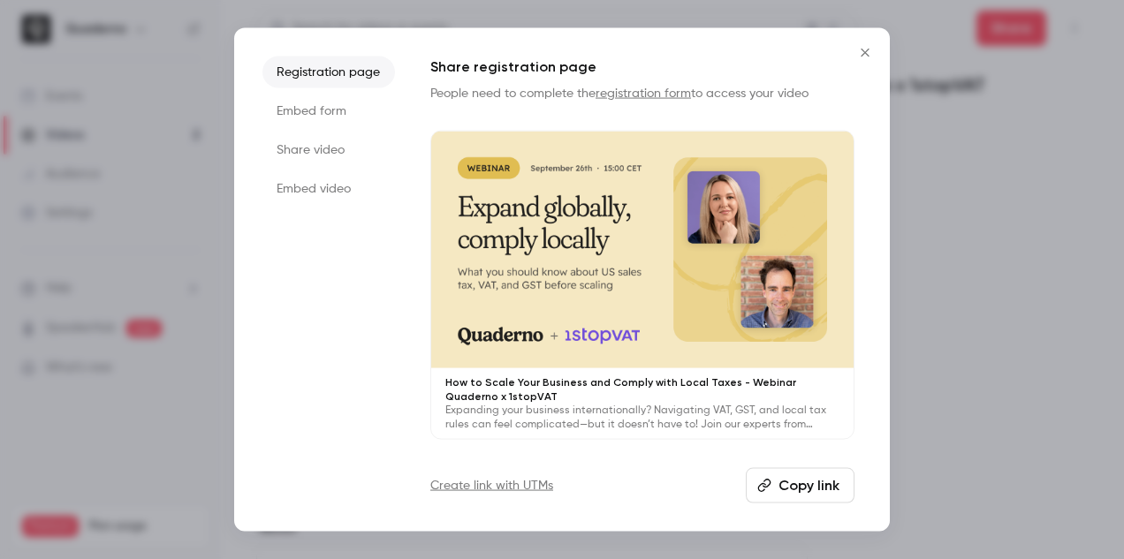
click at [864, 64] on button "Close" at bounding box center [865, 51] width 35 height 35
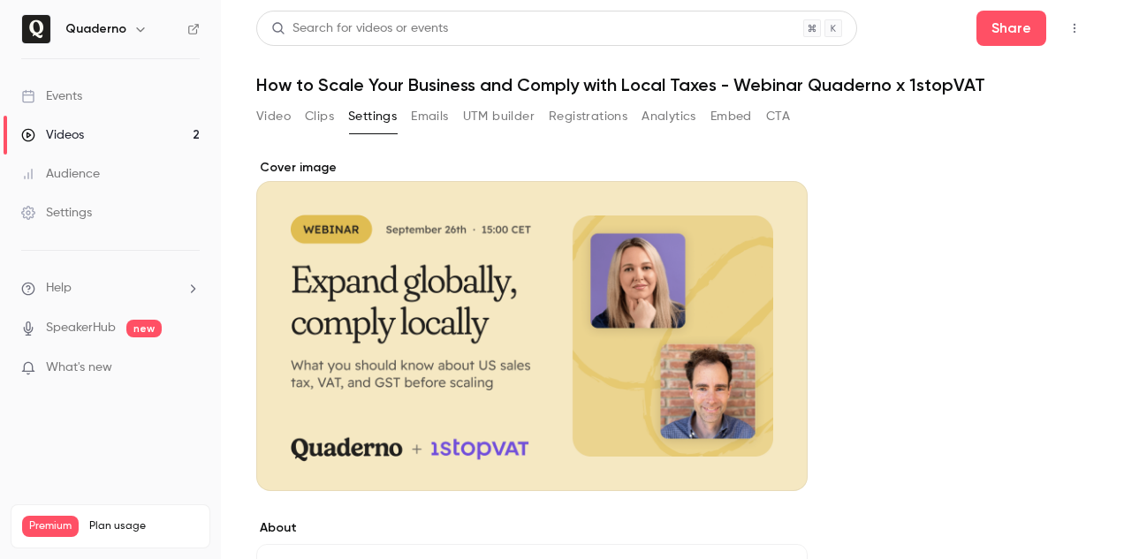
click at [143, 138] on link "Videos 2" at bounding box center [110, 135] width 221 height 39
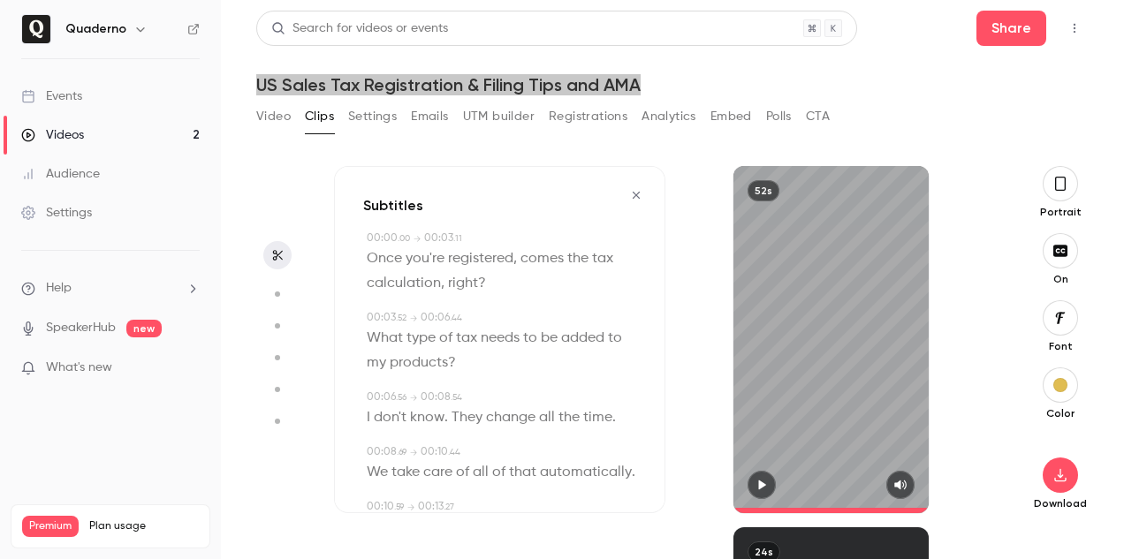
type input "****"
